Goal: Transaction & Acquisition: Purchase product/service

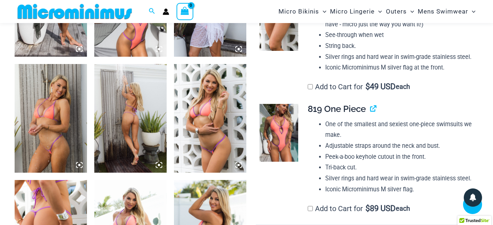
scroll to position [441, 0]
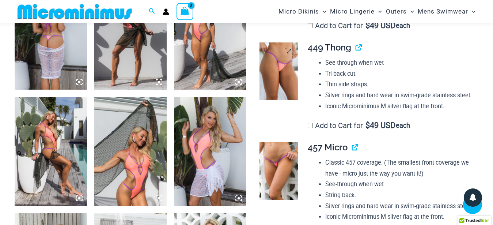
click at [277, 79] on img at bounding box center [278, 71] width 39 height 58
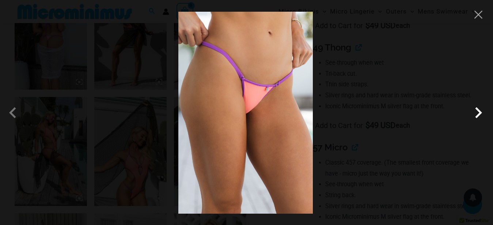
click at [479, 110] on span at bounding box center [478, 113] width 22 height 22
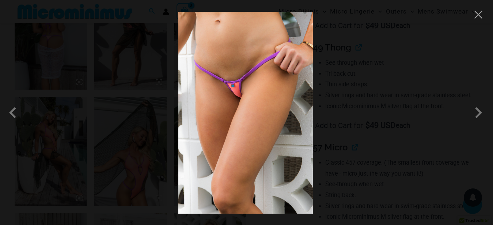
click at [479, 113] on span at bounding box center [478, 113] width 22 height 22
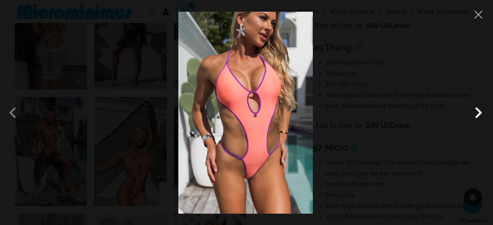
click at [479, 113] on span at bounding box center [478, 113] width 22 height 22
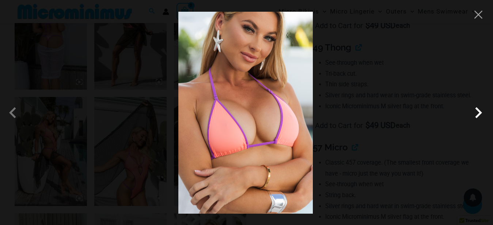
click at [479, 113] on span at bounding box center [478, 113] width 22 height 22
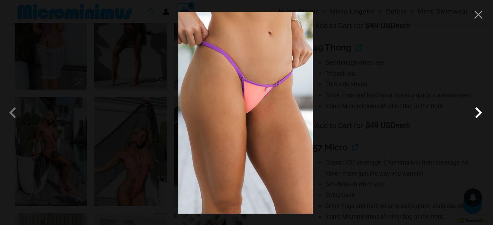
click at [479, 113] on span at bounding box center [478, 113] width 22 height 22
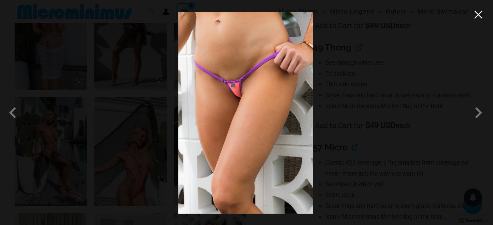
click at [476, 18] on button "Close" at bounding box center [478, 14] width 11 height 11
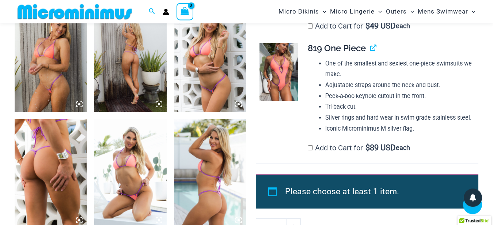
scroll to position [701, 0]
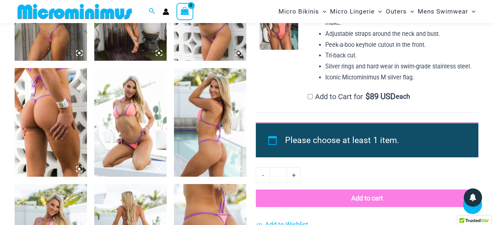
click at [56, 107] on img at bounding box center [51, 122] width 72 height 109
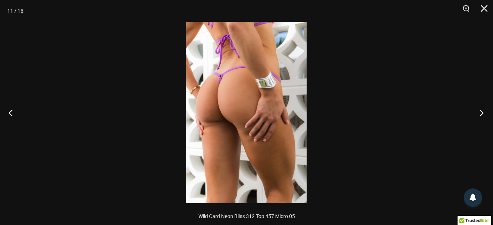
click at [481, 116] on button "Next" at bounding box center [478, 112] width 27 height 37
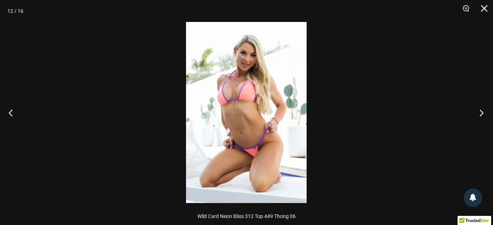
click at [481, 116] on button "Next" at bounding box center [478, 112] width 27 height 37
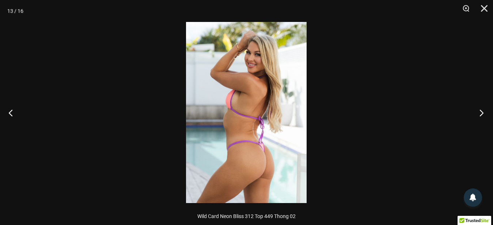
click at [481, 116] on button "Next" at bounding box center [478, 112] width 27 height 37
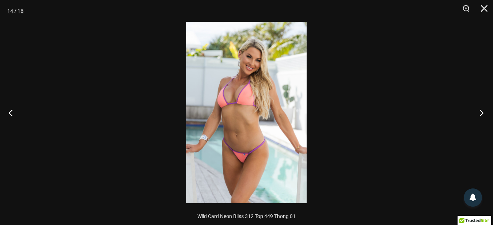
click at [481, 116] on button "Next" at bounding box center [478, 112] width 27 height 37
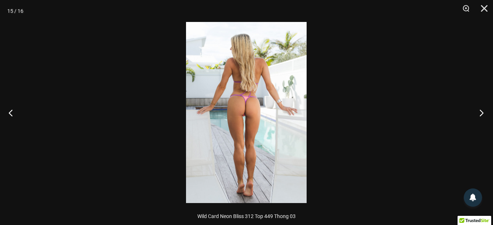
click at [481, 116] on button "Next" at bounding box center [478, 112] width 27 height 37
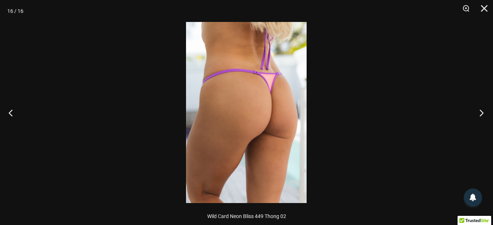
click at [481, 116] on button "Next" at bounding box center [478, 112] width 27 height 37
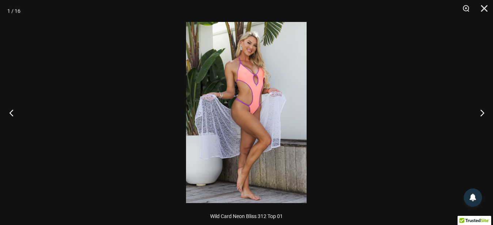
click at [11, 110] on button "Previous" at bounding box center [13, 112] width 27 height 37
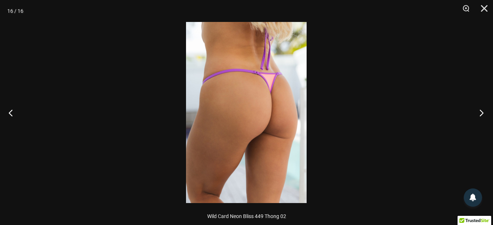
click at [483, 112] on button "Next" at bounding box center [478, 112] width 27 height 37
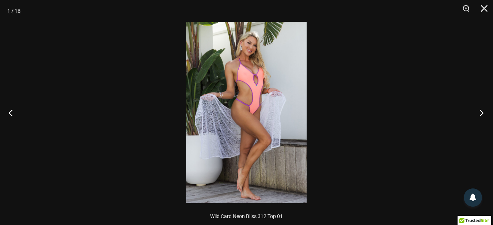
click at [483, 112] on button "Next" at bounding box center [478, 112] width 27 height 37
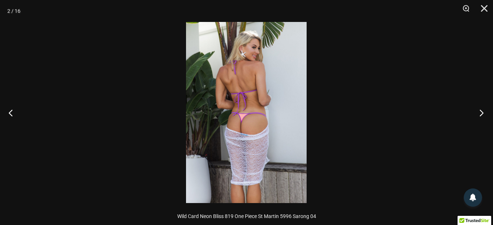
click at [483, 112] on button "Next" at bounding box center [478, 112] width 27 height 37
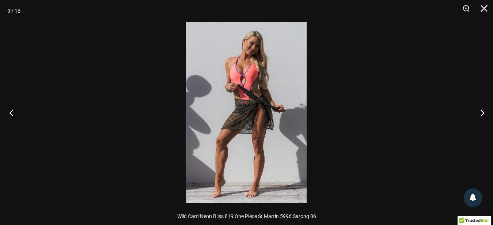
click at [12, 113] on button "Previous" at bounding box center [13, 112] width 27 height 37
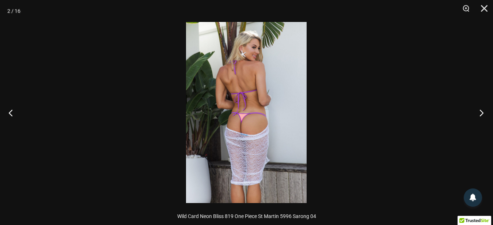
click at [481, 111] on button "Next" at bounding box center [478, 112] width 27 height 37
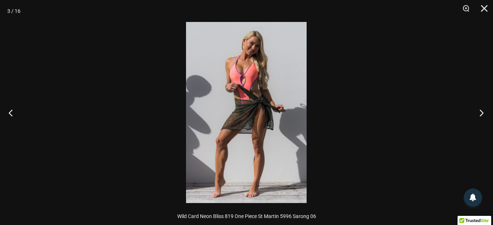
click at [481, 111] on button "Next" at bounding box center [478, 112] width 27 height 37
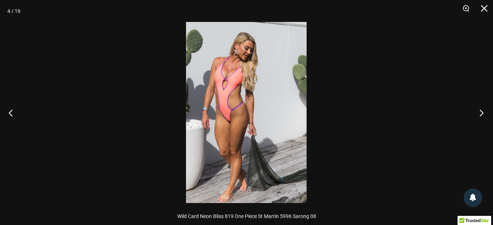
click at [481, 111] on button "Next" at bounding box center [478, 112] width 27 height 37
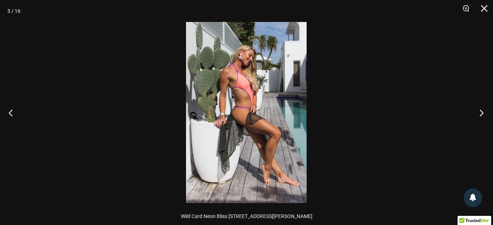
click at [481, 111] on button "Next" at bounding box center [478, 112] width 27 height 37
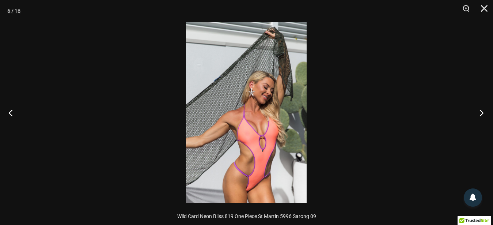
click at [481, 111] on button "Next" at bounding box center [478, 112] width 27 height 37
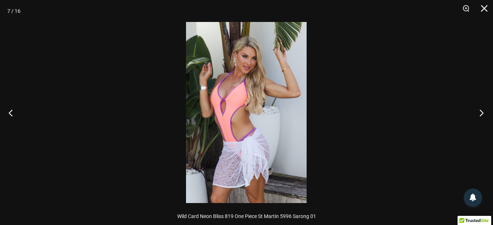
click at [481, 111] on button "Next" at bounding box center [478, 112] width 27 height 37
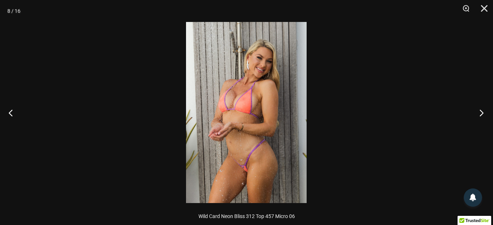
click at [481, 111] on button "Next" at bounding box center [478, 112] width 27 height 37
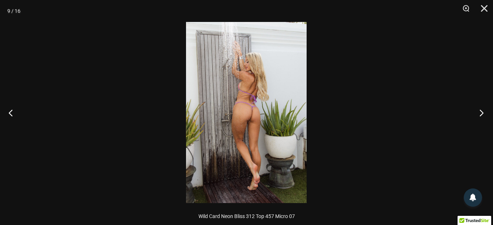
click at [482, 110] on button "Next" at bounding box center [478, 112] width 27 height 37
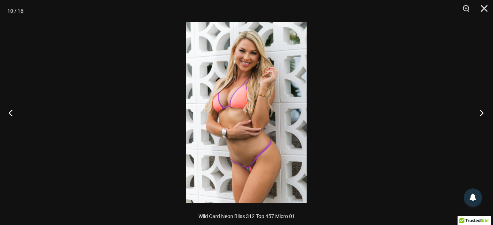
click at [482, 110] on button "Next" at bounding box center [478, 112] width 27 height 37
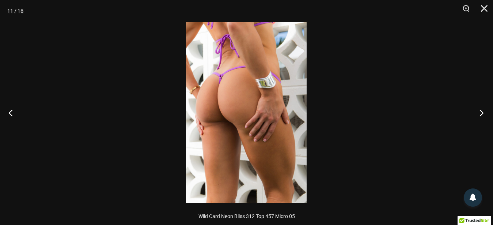
click at [482, 110] on button "Next" at bounding box center [478, 112] width 27 height 37
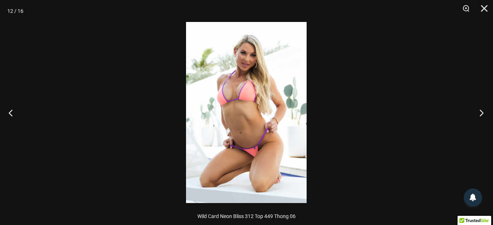
click at [482, 110] on button "Next" at bounding box center [478, 112] width 27 height 37
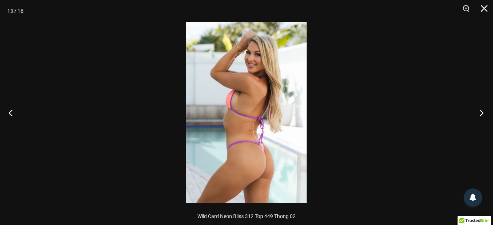
click at [482, 110] on button "Next" at bounding box center [478, 112] width 27 height 37
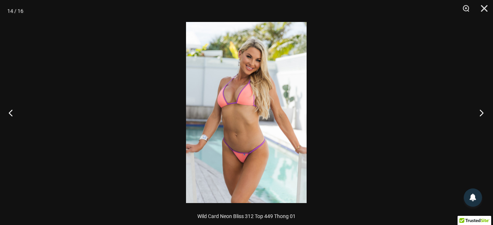
click at [482, 109] on button "Next" at bounding box center [478, 112] width 27 height 37
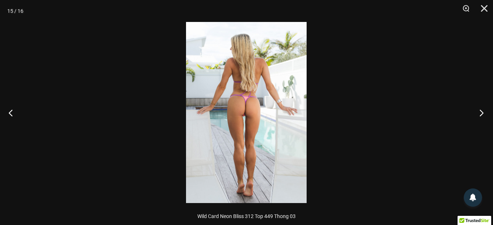
click at [482, 109] on button "Next" at bounding box center [478, 112] width 27 height 37
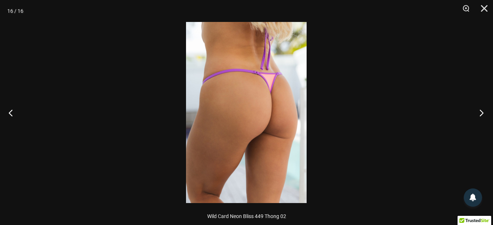
click at [482, 109] on button "Next" at bounding box center [478, 112] width 27 height 37
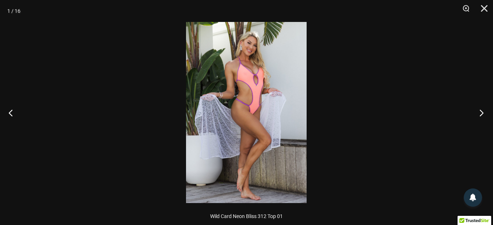
click at [482, 109] on button "Next" at bounding box center [478, 112] width 27 height 37
